Goal: Complete application form

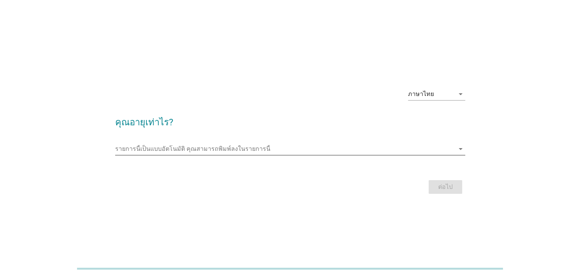
click at [163, 148] on input "รายการนี้เป็นแบบอัตโนมัติ คุณสามารถพิมพ์ลงในรายการนี้" at bounding box center [285, 149] width 340 height 12
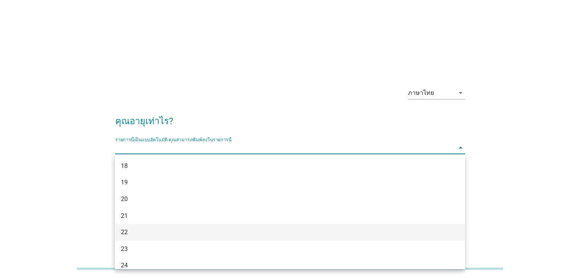
click at [147, 232] on div "22" at bounding box center [276, 232] width 310 height 9
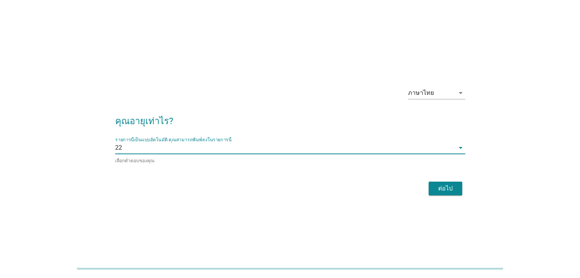
click at [441, 186] on div "ต่อไป" at bounding box center [445, 188] width 21 height 9
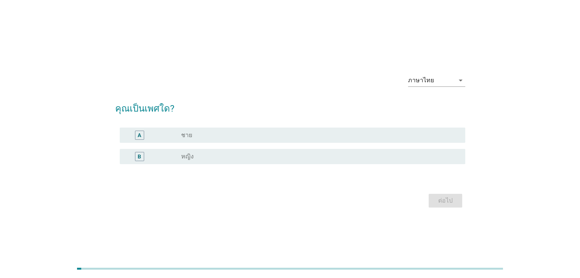
click at [127, 148] on div "B radio_button_unchecked หญิง" at bounding box center [290, 156] width 350 height 21
click at [138, 155] on div "B" at bounding box center [139, 157] width 3 height 8
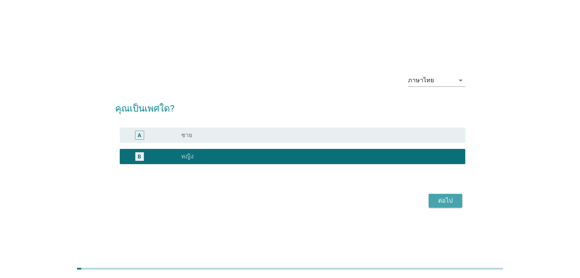
click at [439, 198] on div "ต่อไป" at bounding box center [445, 200] width 21 height 9
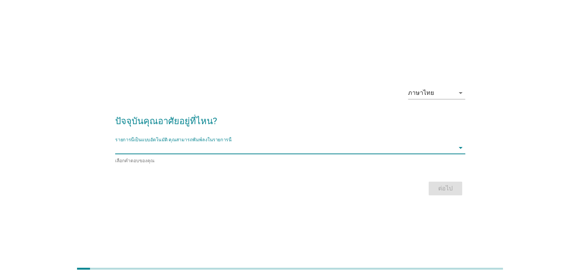
click at [301, 145] on input "รายการนี้เป็นแบบอัตโนมัติ คุณสามารถพิมพ์ลงในรายการนี้" at bounding box center [285, 148] width 340 height 12
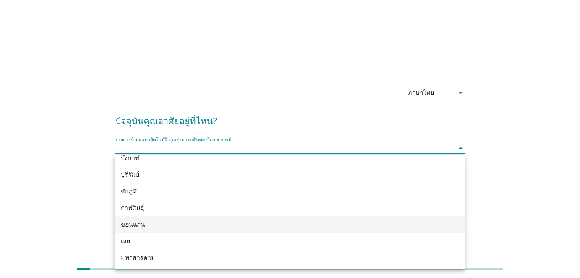
scroll to position [38, 0]
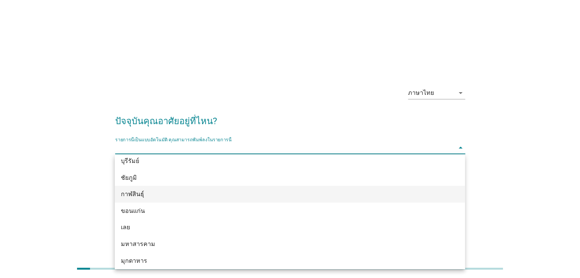
click at [162, 199] on div "กาฬสินธุ์" at bounding box center [276, 194] width 310 height 9
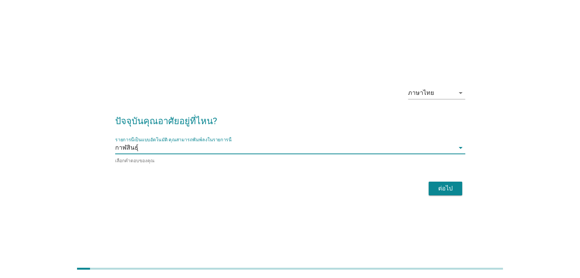
click at [451, 185] on div "ต่อไป" at bounding box center [445, 188] width 21 height 9
